Goal: Information Seeking & Learning: Learn about a topic

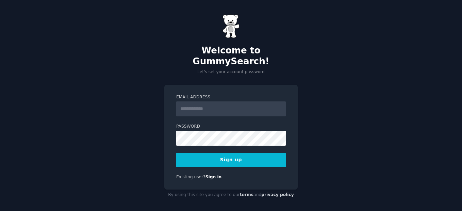
click at [215, 101] on input "Email Address" at bounding box center [231, 108] width 110 height 15
type input "**********"
click at [219, 153] on button "Sign up" at bounding box center [231, 160] width 110 height 14
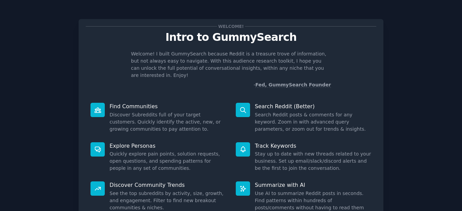
scroll to position [55, 0]
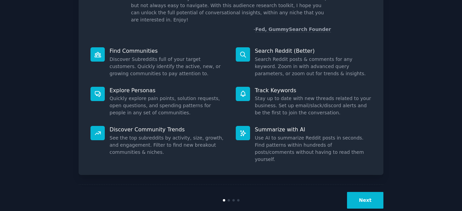
click at [371, 192] on button "Next" at bounding box center [365, 200] width 36 height 17
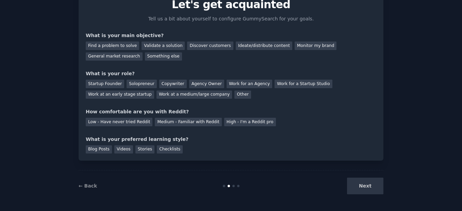
click at [372, 189] on div "Next" at bounding box center [333, 186] width 102 height 17
click at [371, 186] on div "Next" at bounding box center [333, 186] width 102 height 17
click at [370, 191] on div "Next" at bounding box center [333, 186] width 102 height 17
click at [378, 190] on div "Next" at bounding box center [333, 186] width 102 height 17
click at [377, 190] on div "Next" at bounding box center [333, 186] width 102 height 17
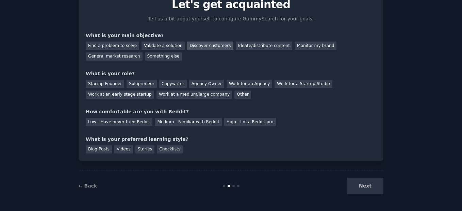
click at [211, 49] on div "Discover customers" at bounding box center [210, 45] width 46 height 9
click at [164, 47] on div "Validate a solution" at bounding box center [162, 45] width 43 height 9
click at [125, 44] on div "Find a problem to solve" at bounding box center [112, 45] width 53 height 9
click at [363, 188] on div "Next" at bounding box center [333, 186] width 102 height 17
click at [159, 83] on div "Copywriter" at bounding box center [173, 84] width 28 height 9
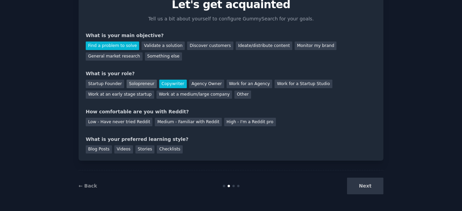
click at [128, 84] on div "Solopreneur" at bounding box center [142, 84] width 30 height 9
click at [103, 85] on div "Startup Founder" at bounding box center [105, 84] width 38 height 9
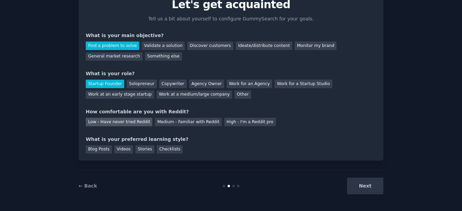
click at [118, 125] on div "Low - Have never tried Reddit" at bounding box center [119, 122] width 67 height 9
click at [135, 149] on div "Stories" at bounding box center [144, 149] width 19 height 9
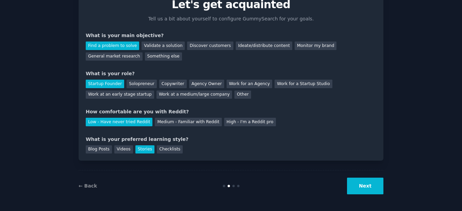
click at [379, 186] on button "Next" at bounding box center [365, 186] width 36 height 17
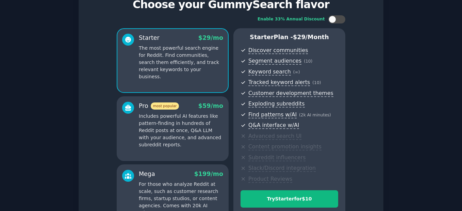
click at [366, 190] on div "Enable 33% Annual Discount Starter $ 29 /mo The most powerful search engine for…" at bounding box center [231, 122] width 290 height 223
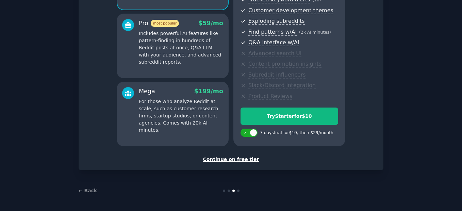
click at [239, 160] on div "Continue on free tier" at bounding box center [231, 159] width 290 height 7
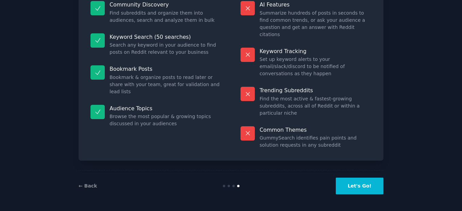
scroll to position [54, 0]
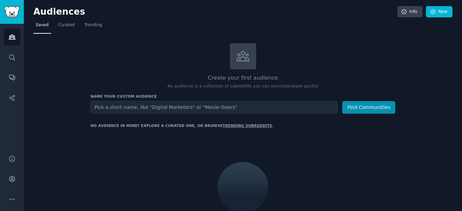
click at [205, 105] on input "text" at bounding box center [213, 107] width 247 height 13
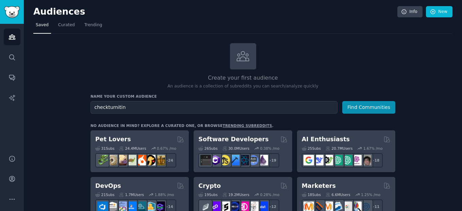
type input "checkturnitin"
click at [342, 101] on button "Find Communities" at bounding box center [368, 107] width 53 height 13
click at [380, 108] on button "Find Communities" at bounding box center [368, 107] width 53 height 13
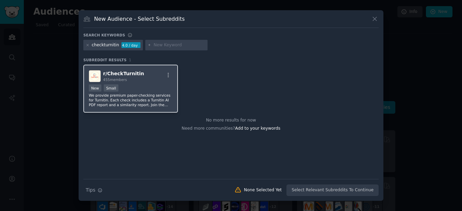
click at [139, 80] on div "r/ CheckTurnitin 455 members" at bounding box center [131, 76] width 84 height 12
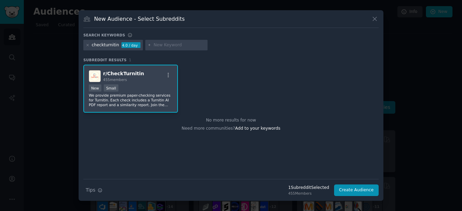
click at [151, 89] on div "New Small" at bounding box center [131, 88] width 84 height 9
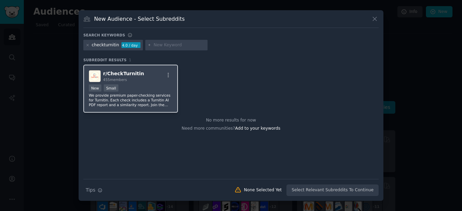
click at [154, 91] on div "New Small" at bounding box center [131, 88] width 84 height 9
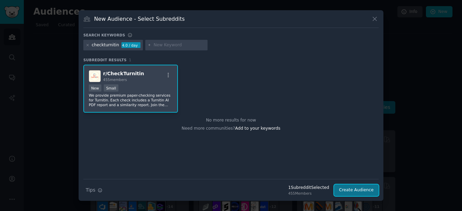
click at [352, 192] on button "Create Audience" at bounding box center [356, 190] width 45 height 12
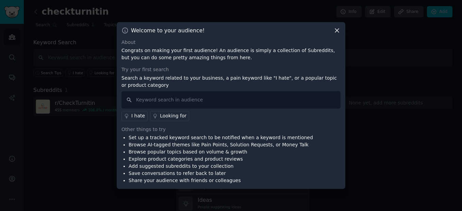
click at [337, 28] on icon at bounding box center [336, 30] width 7 height 7
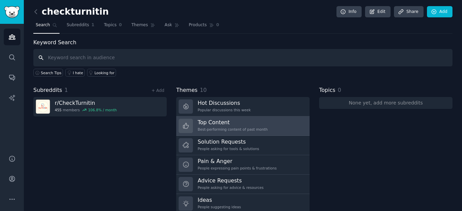
scroll to position [24, 0]
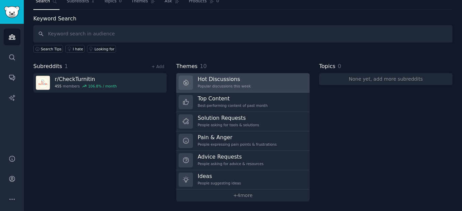
click at [209, 78] on h3 "Hot Discussions" at bounding box center [224, 79] width 53 height 7
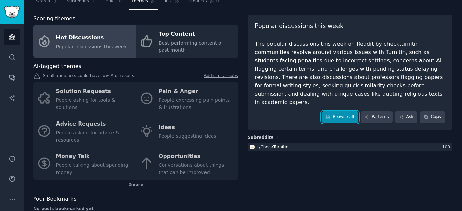
click at [351, 111] on link "Browse all" at bounding box center [340, 117] width 36 height 12
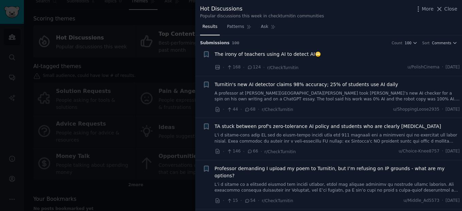
click at [297, 53] on span "The irony of teachers using AI to detect AI🙄" at bounding box center [268, 54] width 106 height 7
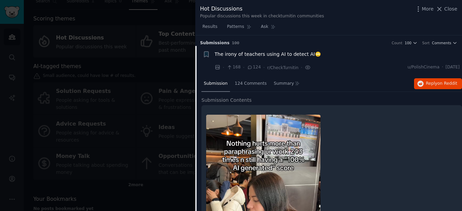
scroll to position [11, 0]
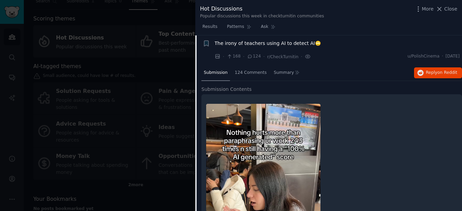
click at [271, 43] on span "The irony of teachers using AI to detect AI🙄" at bounding box center [268, 43] width 106 height 7
click at [439, 74] on span "Reply on Reddit" at bounding box center [441, 73] width 31 height 6
click at [443, 9] on icon at bounding box center [439, 8] width 7 height 7
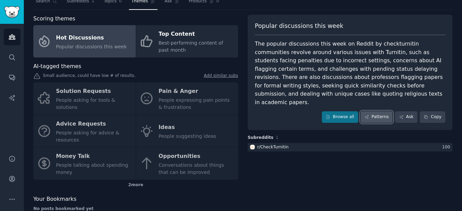
click at [372, 111] on link "Patterns" at bounding box center [376, 117] width 32 height 12
